Goal: Information Seeking & Learning: Learn about a topic

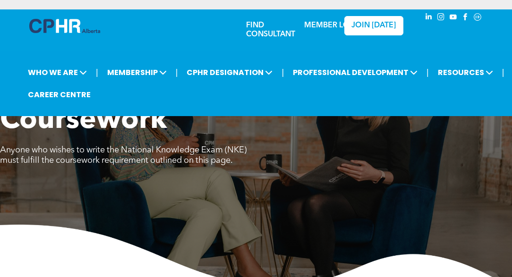
scroll to position [5, 0]
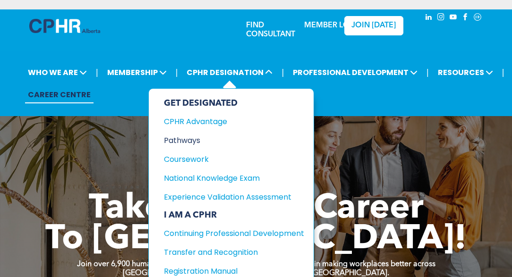
click at [189, 139] on div "Pathways" at bounding box center [227, 141] width 126 height 12
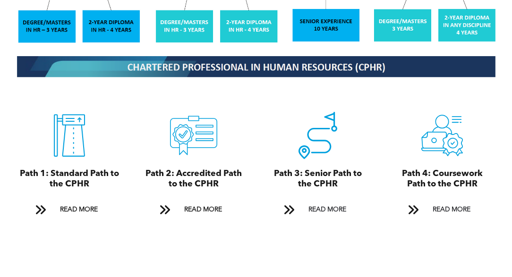
scroll to position [979, 0]
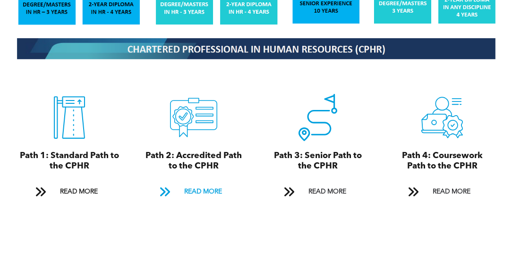
click at [181, 185] on span "READ MORE" at bounding box center [203, 191] width 44 height 17
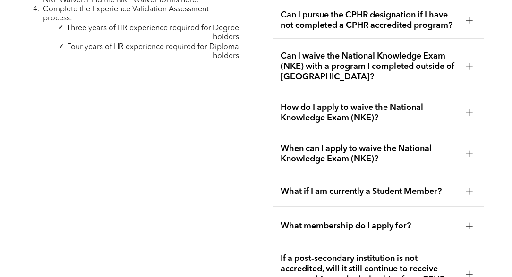
scroll to position [1608, 0]
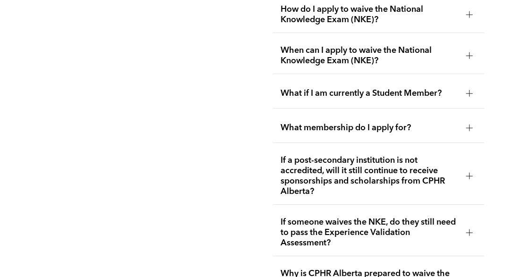
click at [445, 223] on span "If someone waives the NKE, do they still need to pass the Experience Validation…" at bounding box center [369, 232] width 178 height 31
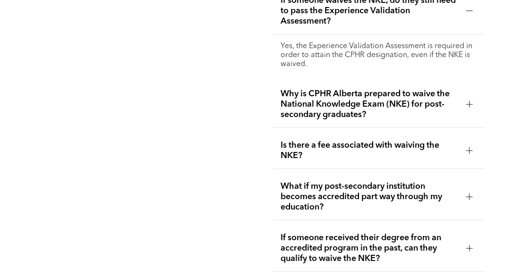
scroll to position [1190, 0]
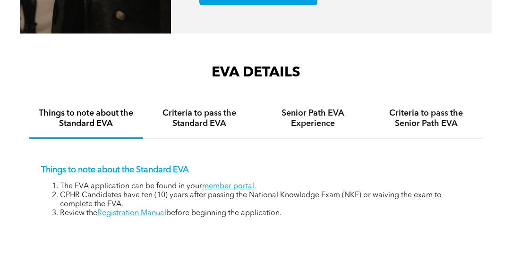
scroll to position [1288, 0]
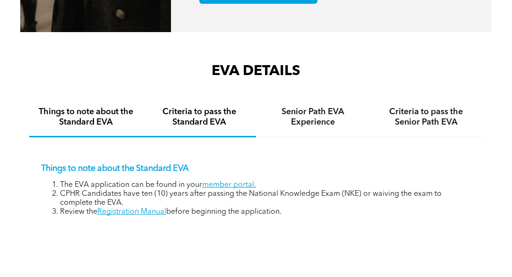
click at [205, 126] on h4 "Criteria to pass the Standard EVA" at bounding box center [199, 117] width 96 height 21
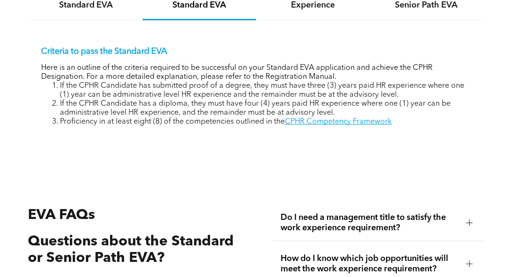
scroll to position [1423, 0]
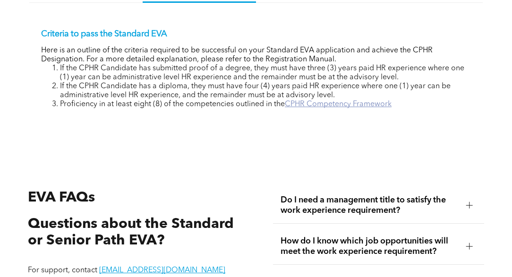
click at [326, 108] on link "CPHR Competency Framework" at bounding box center [338, 105] width 107 height 8
